Goal: Navigation & Orientation: Find specific page/section

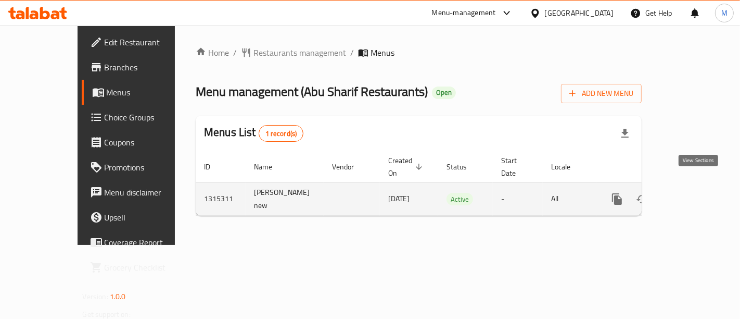
click at [697, 194] on icon "enhanced table" at bounding box center [692, 198] width 9 height 9
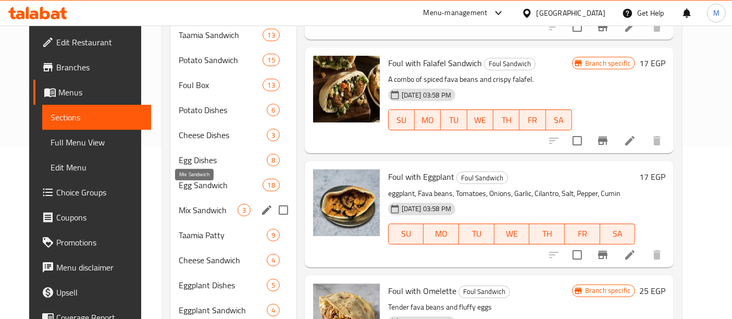
scroll to position [173, 0]
click at [204, 203] on span "Mix Sandwich" at bounding box center [208, 209] width 58 height 12
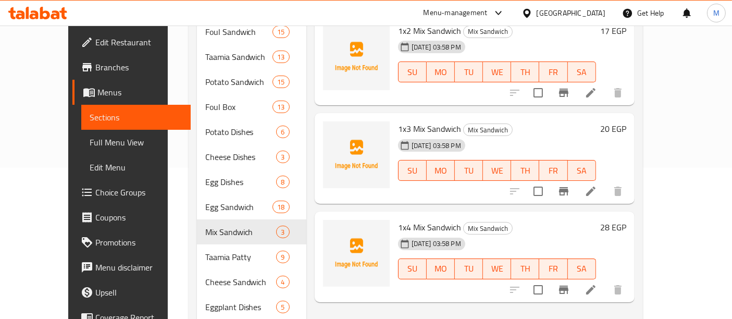
scroll to position [231, 0]
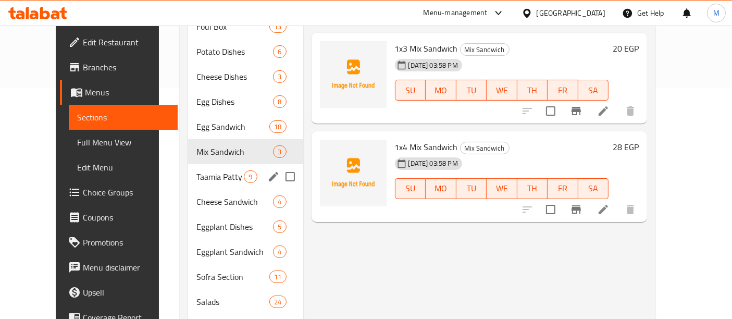
click at [196, 170] on span "Taamia Patty" at bounding box center [219, 176] width 47 height 12
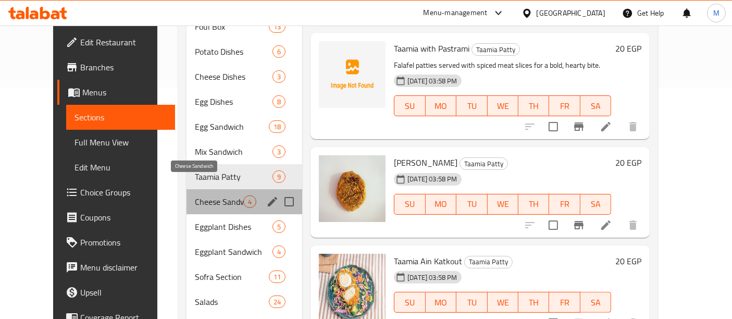
click at [196, 195] on span "Cheese Sandwich" at bounding box center [219, 201] width 48 height 12
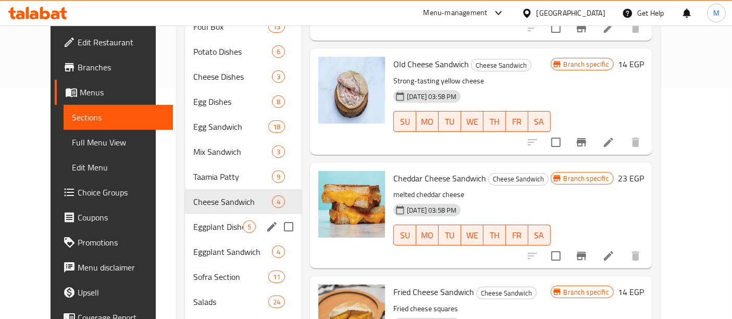
click at [193, 220] on span "Eggplant Dishes" at bounding box center [217, 226] width 49 height 12
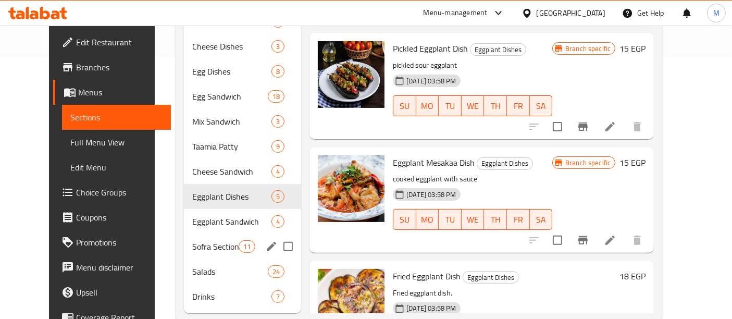
scroll to position [268, 0]
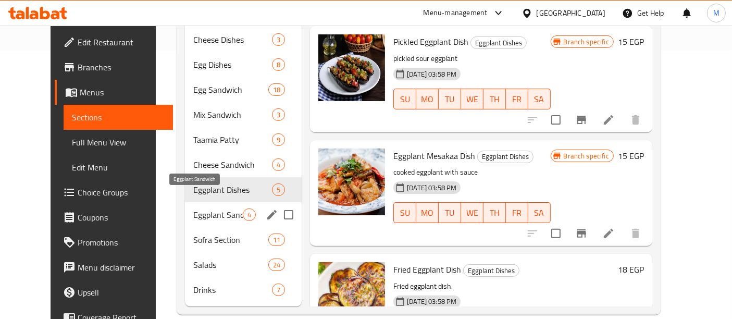
click at [193, 208] on span "Eggplant Sandwich" at bounding box center [217, 214] width 49 height 12
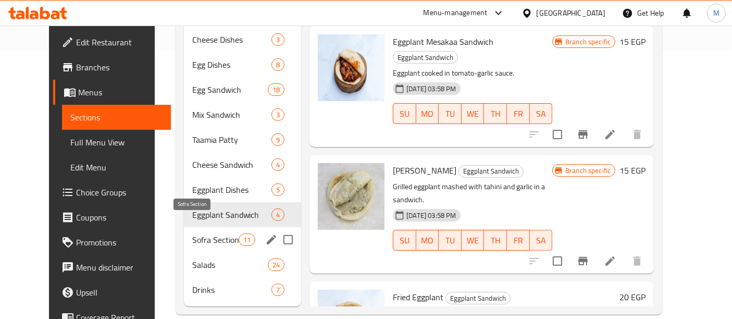
click at [205, 233] on span "Sofra Section" at bounding box center [215, 239] width 46 height 12
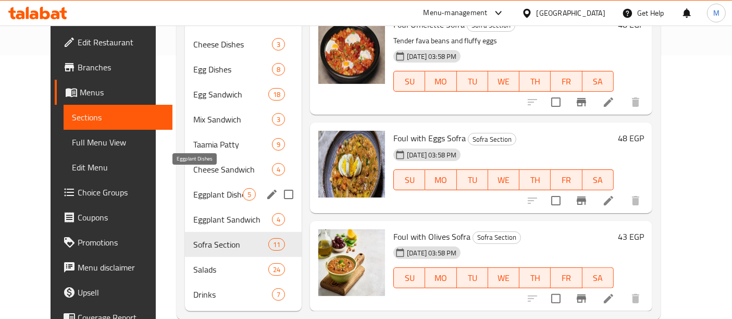
scroll to position [268, 0]
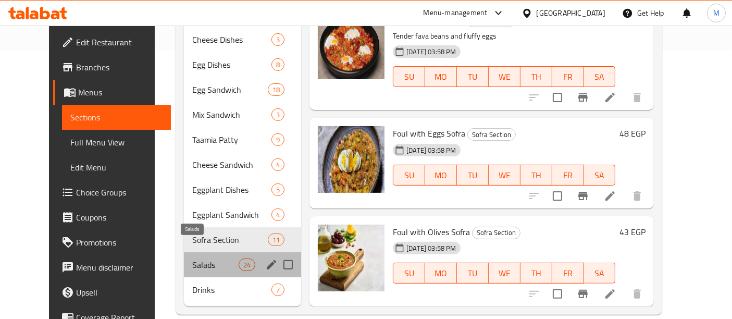
click at [194, 258] on span "Salads" at bounding box center [215, 264] width 46 height 12
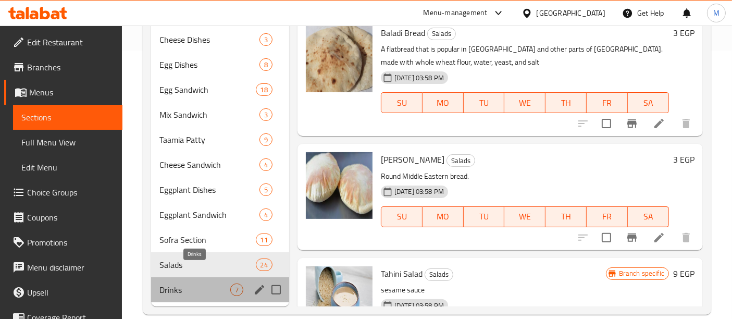
click at [183, 283] on span "Drinks" at bounding box center [194, 289] width 71 height 12
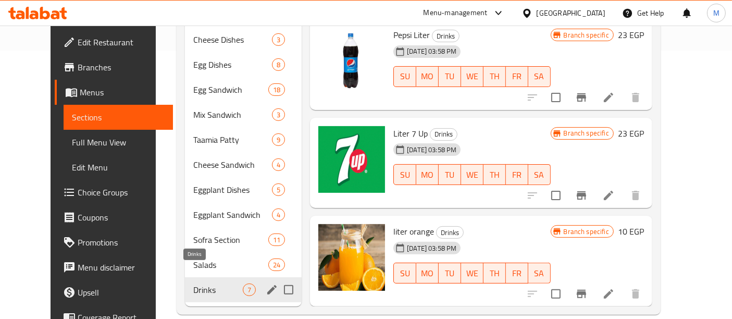
scroll to position [287, 0]
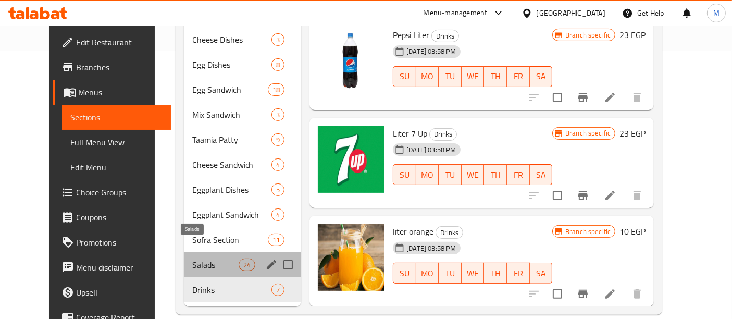
click at [192, 258] on span "Salads" at bounding box center [215, 264] width 46 height 12
